Goal: Task Accomplishment & Management: Use online tool/utility

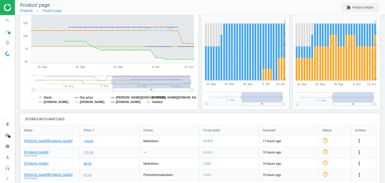
scroll to position [106, 0]
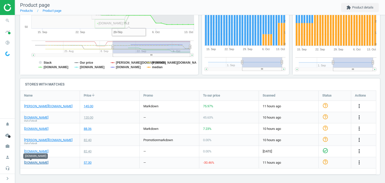
click at [35, 162] on link "[DOMAIN_NAME]" at bounding box center [36, 162] width 24 height 5
click at [359, 163] on icon "more_vert" at bounding box center [359, 162] width 6 height 6
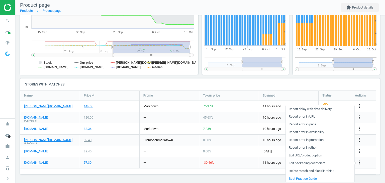
click at [307, 156] on link "Edit URL/product option" at bounding box center [319, 155] width 69 height 8
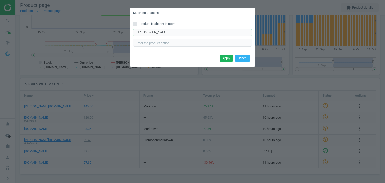
click at [177, 32] on input "[URL][DOMAIN_NAME]" at bounding box center [192, 33] width 119 height 8
paste input "1"
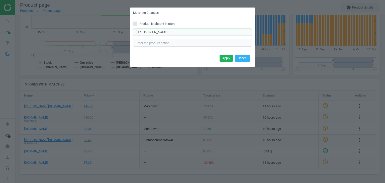
scroll to position [0, 23]
type input "[URL][DOMAIN_NAME]"
click at [224, 55] on button "Apply" at bounding box center [225, 58] width 13 height 7
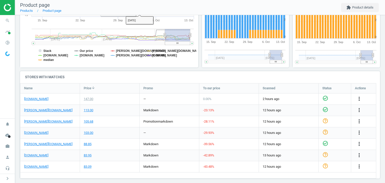
scroll to position [117, 0]
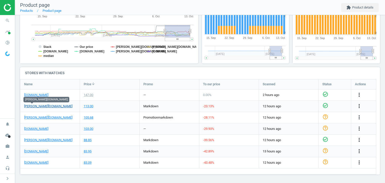
click at [32, 105] on link "douglas.de" at bounding box center [48, 106] width 48 height 5
click at [357, 104] on icon "more_vert" at bounding box center [359, 106] width 6 height 6
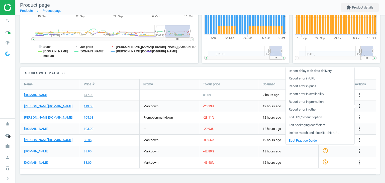
click at [302, 117] on link "Edit URL/product option" at bounding box center [319, 117] width 69 height 8
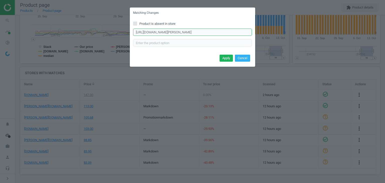
click at [191, 29] on input "https://www.douglas.de/de/p/5011354001?variant=1172702&trac=DO_DE.05.05_Price_S…" at bounding box center [192, 33] width 119 height 8
paste input "text"
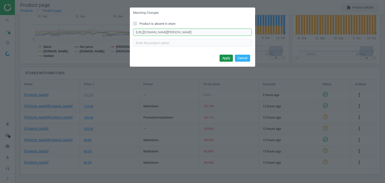
type input "https://www.douglas.de/de/p/5011354001?variant=1172702"
click at [224, 57] on button "Apply" at bounding box center [225, 58] width 13 height 7
